Goal: Task Accomplishment & Management: Manage account settings

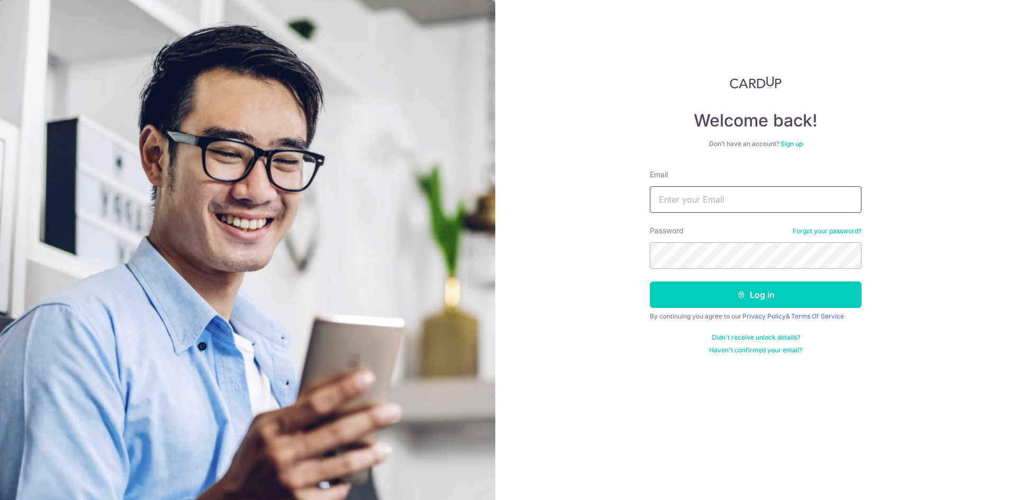
click at [680, 196] on input "Email" at bounding box center [756, 199] width 212 height 26
type input "[EMAIL_ADDRESS][DOMAIN_NAME]"
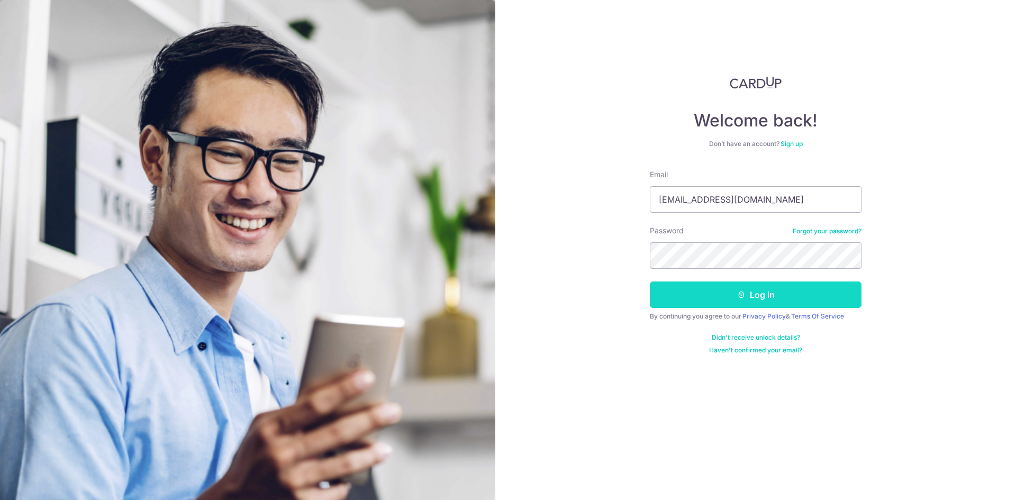
click at [731, 299] on button "Log in" at bounding box center [756, 294] width 212 height 26
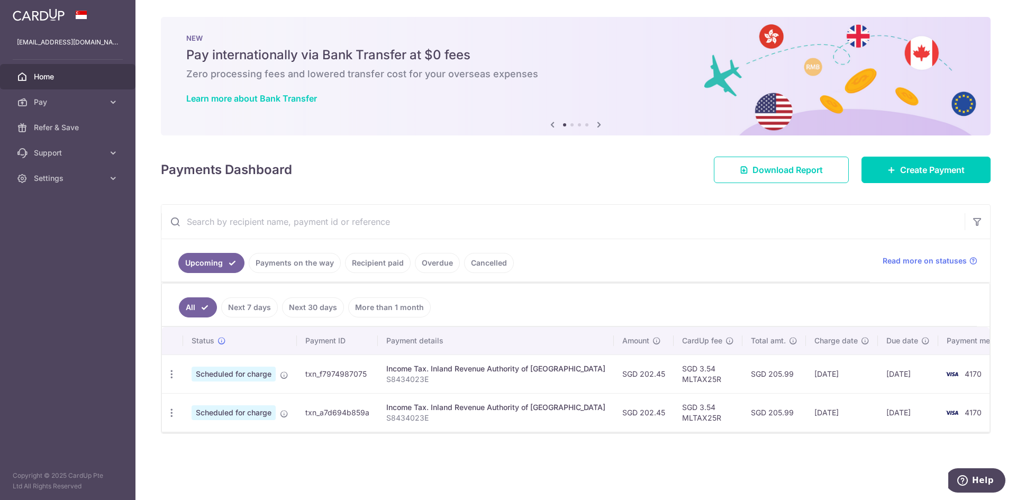
click at [286, 267] on link "Payments on the way" at bounding box center [295, 263] width 92 height 20
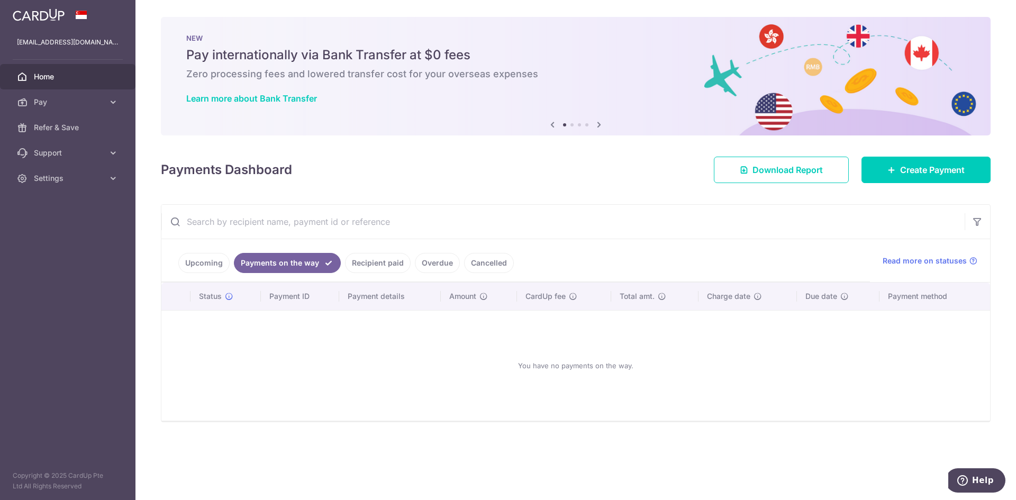
click at [368, 267] on link "Recipient paid" at bounding box center [378, 263] width 66 height 20
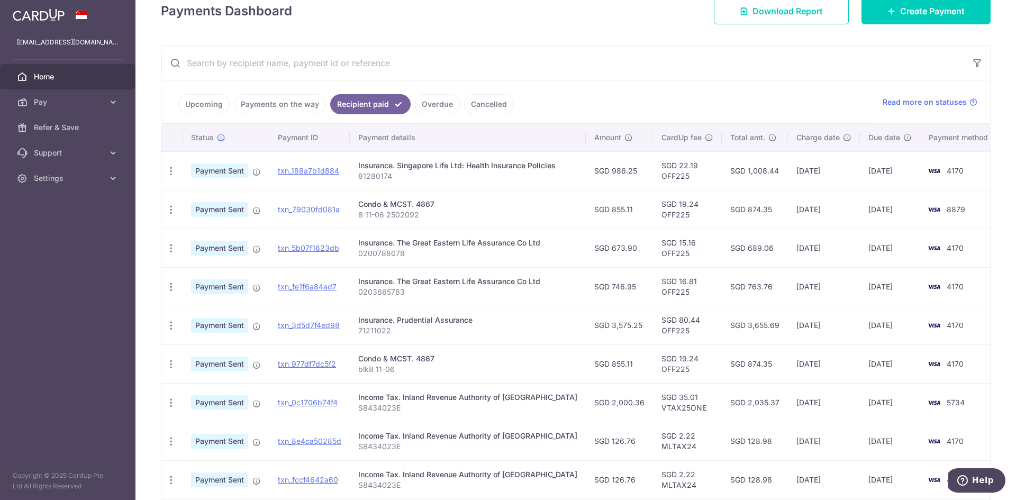
scroll to position [212, 0]
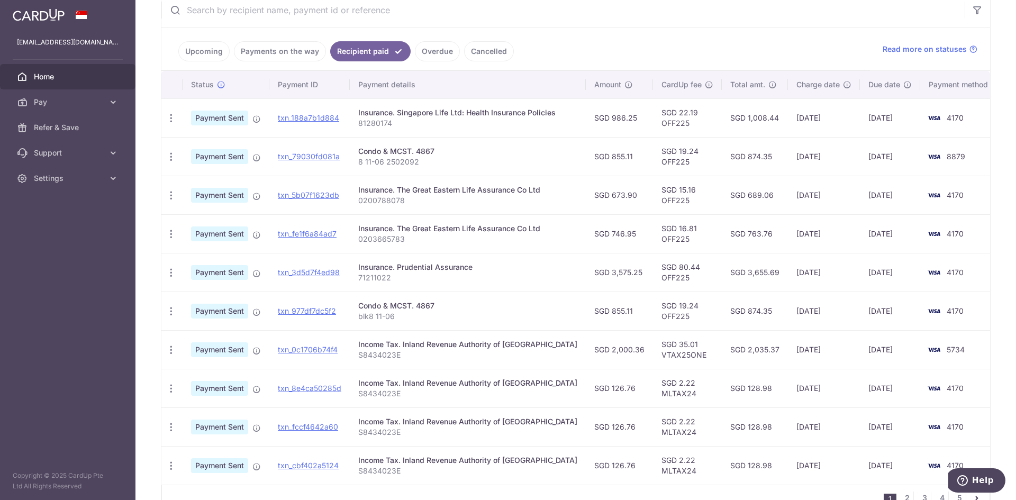
click at [197, 47] on link "Upcoming" at bounding box center [203, 51] width 51 height 20
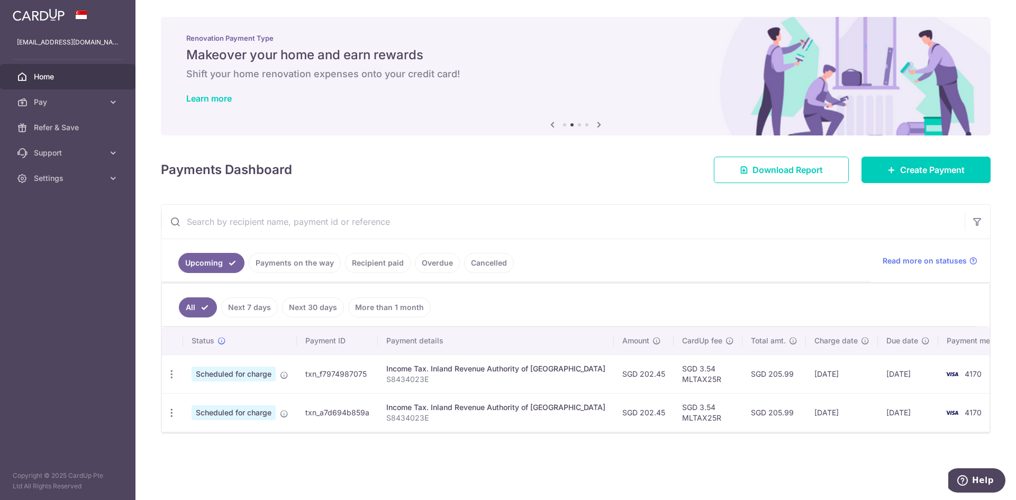
click at [270, 266] on link "Payments on the way" at bounding box center [295, 263] width 92 height 20
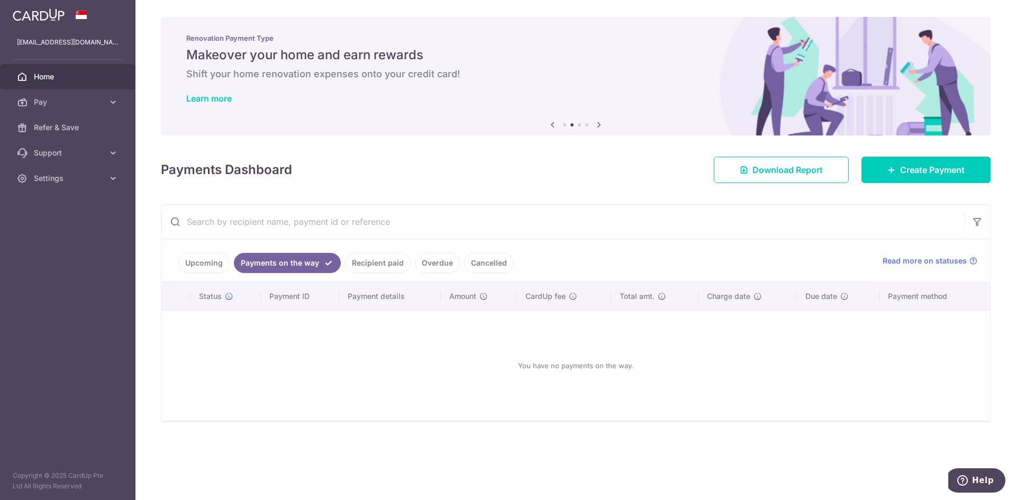
click at [351, 263] on link "Recipient paid" at bounding box center [378, 263] width 66 height 20
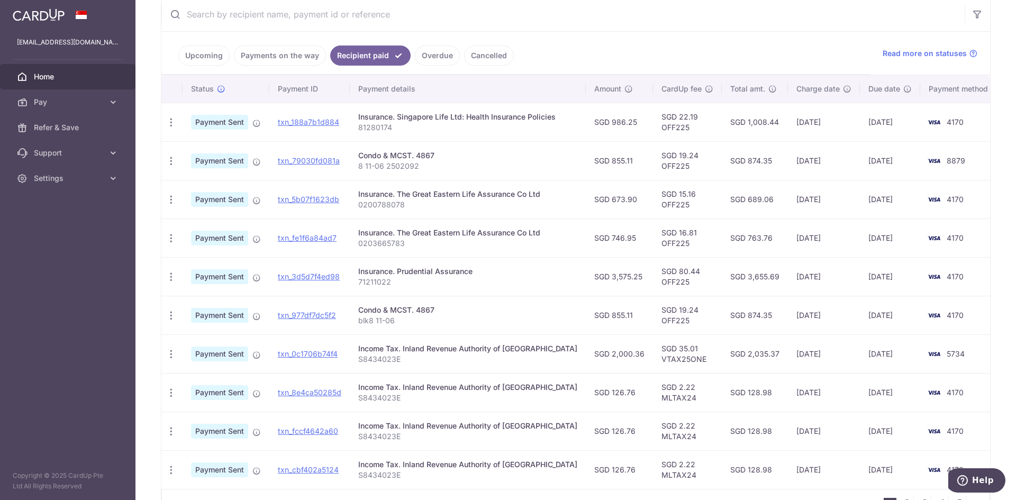
scroll to position [212, 0]
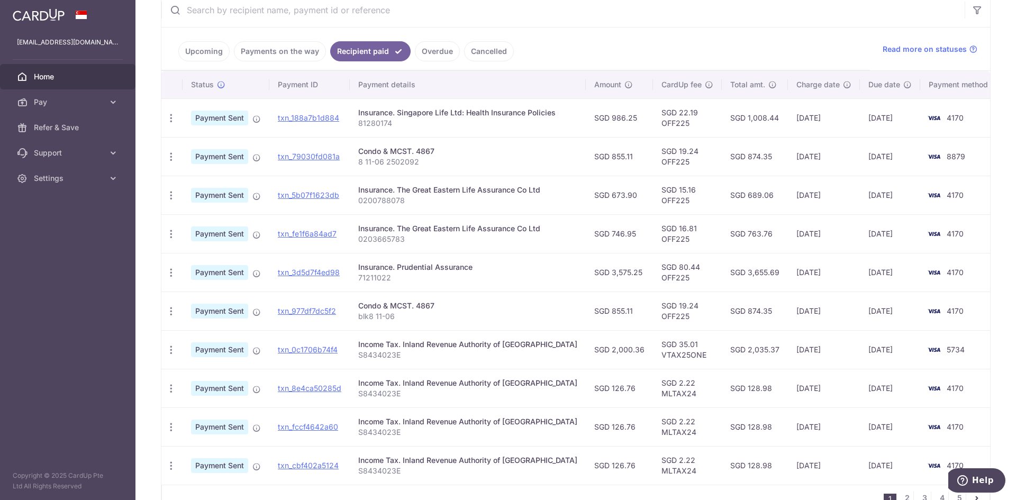
click at [200, 41] on ul "Upcoming Payments on the way Recipient paid Overdue Cancelled" at bounding box center [515, 49] width 708 height 43
click at [201, 45] on link "Upcoming" at bounding box center [203, 51] width 51 height 20
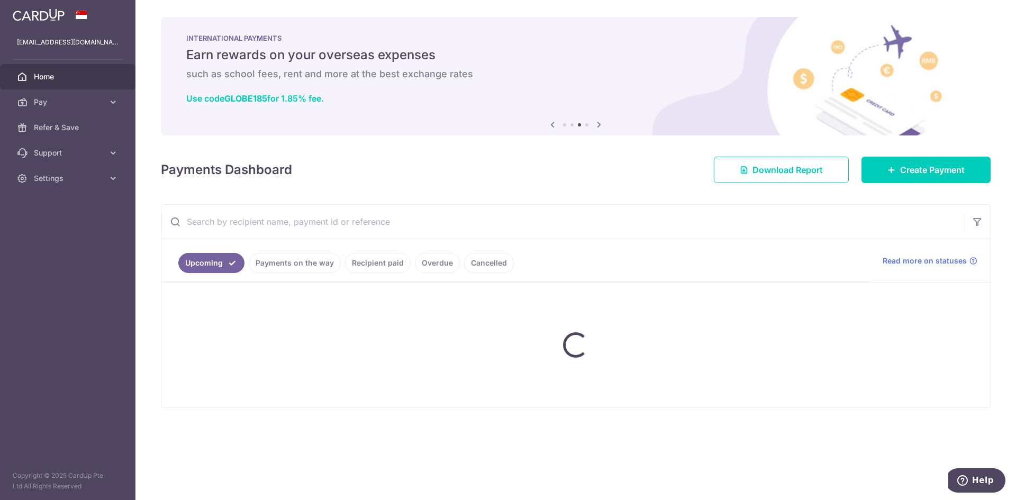
scroll to position [0, 0]
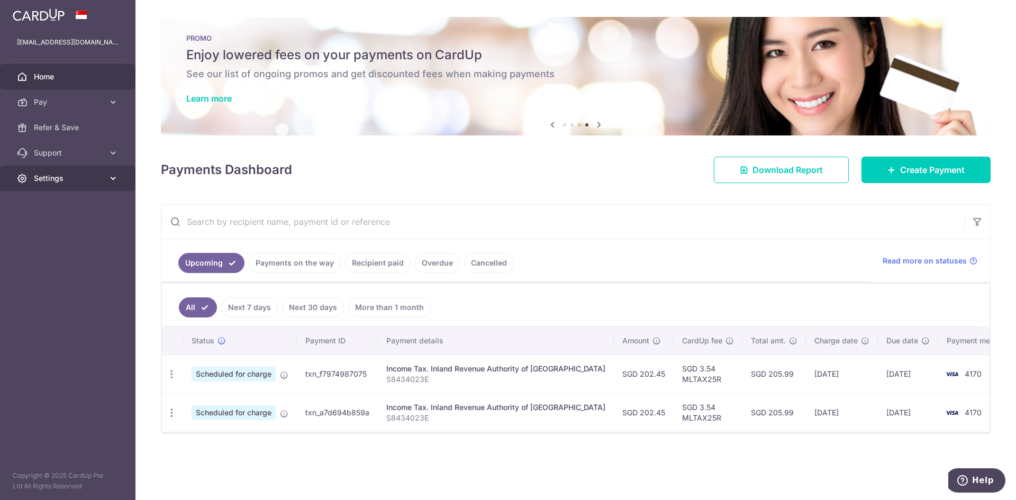
click at [75, 174] on span "Settings" at bounding box center [69, 178] width 70 height 11
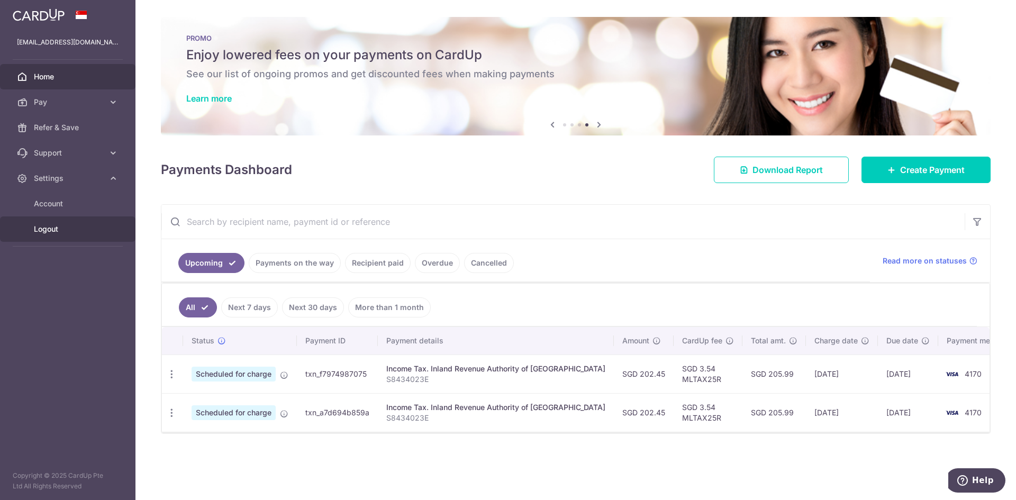
click at [45, 234] on span "Logout" at bounding box center [69, 229] width 70 height 11
